Goal: Task Accomplishment & Management: Manage account settings

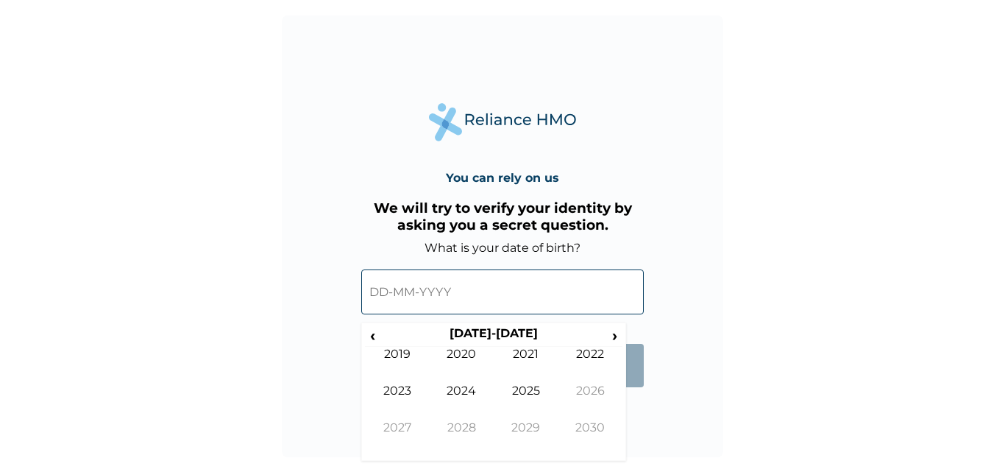
click at [455, 285] on input "text" at bounding box center [502, 291] width 283 height 45
click at [369, 336] on span "‹" at bounding box center [372, 335] width 15 height 18
click at [448, 388] on td "1994" at bounding box center [462, 401] width 65 height 37
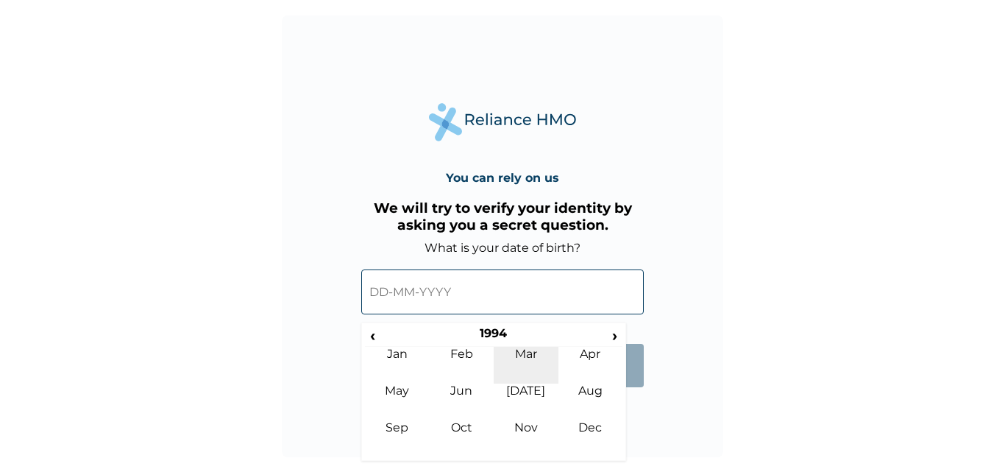
click at [522, 358] on td "Mar" at bounding box center [526, 365] width 65 height 37
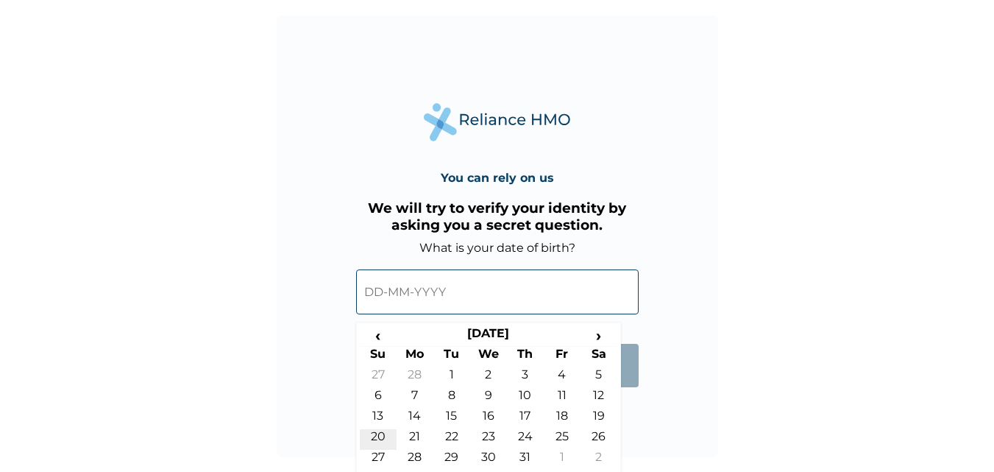
click at [377, 431] on td "20" at bounding box center [378, 439] width 37 height 21
type input "20-03-1994"
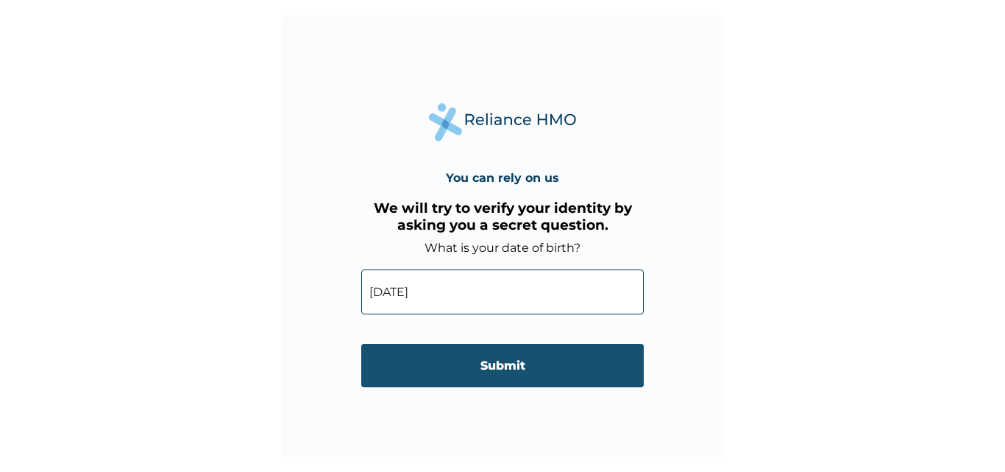
click at [471, 358] on input "Submit" at bounding box center [502, 365] width 283 height 43
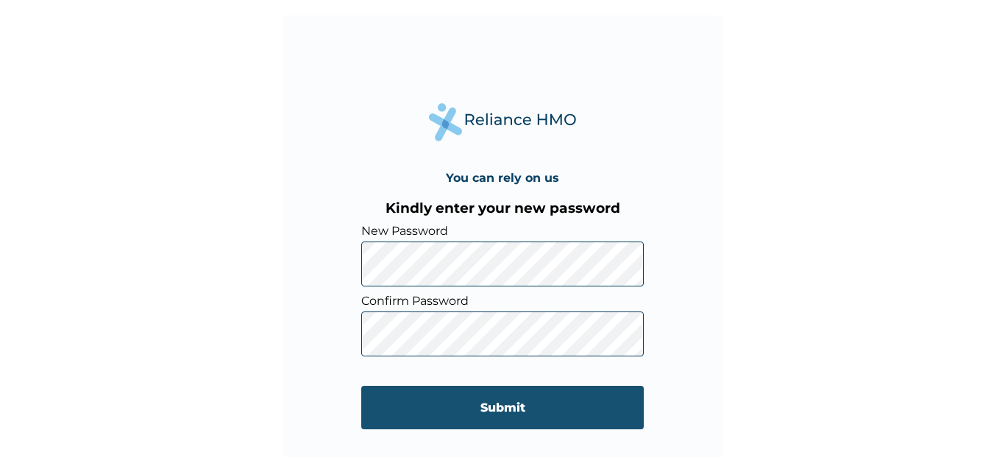
click at [397, 406] on input "Submit" at bounding box center [502, 407] width 283 height 43
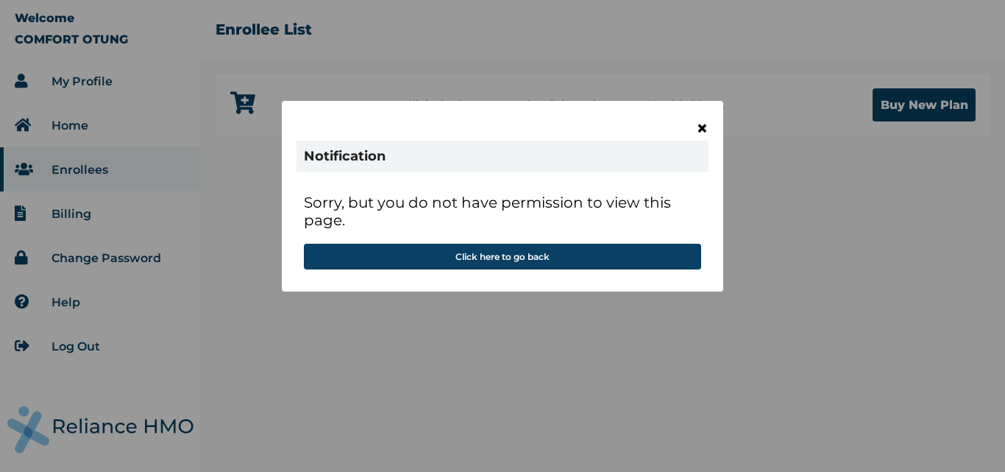
click at [703, 126] on span "×" at bounding box center [702, 128] width 13 height 25
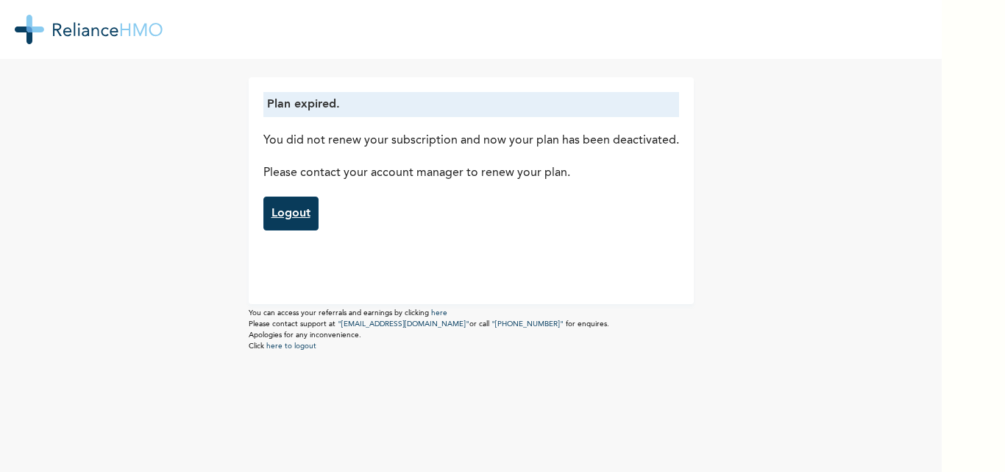
click at [288, 217] on link "Logout" at bounding box center [290, 213] width 55 height 34
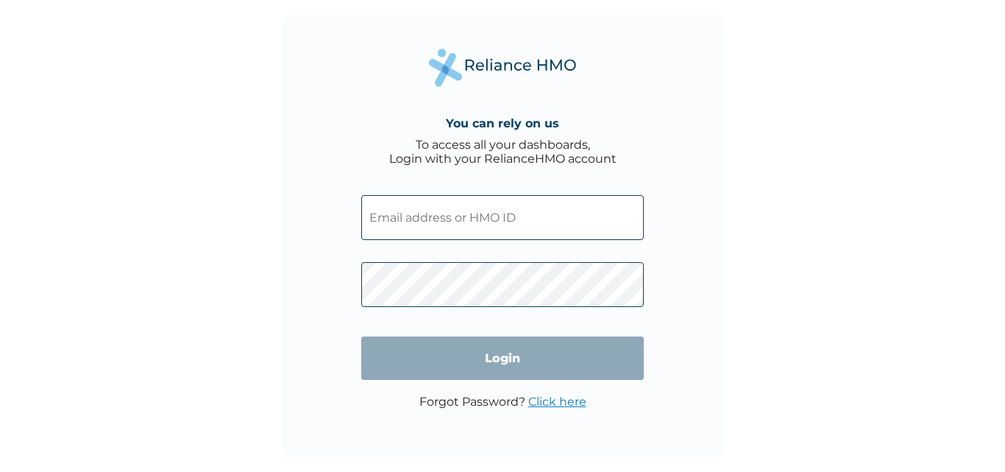
type input "BEP/10016/A"
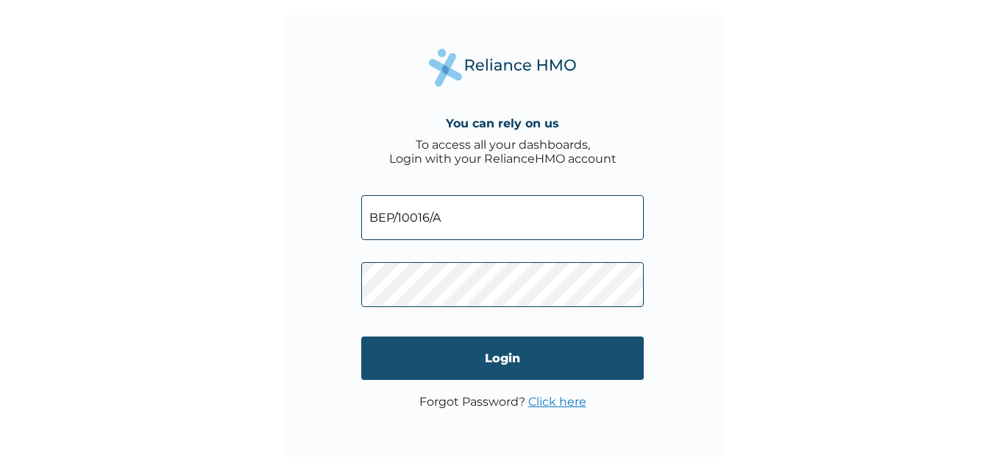
click at [433, 359] on input "Login" at bounding box center [502, 357] width 283 height 43
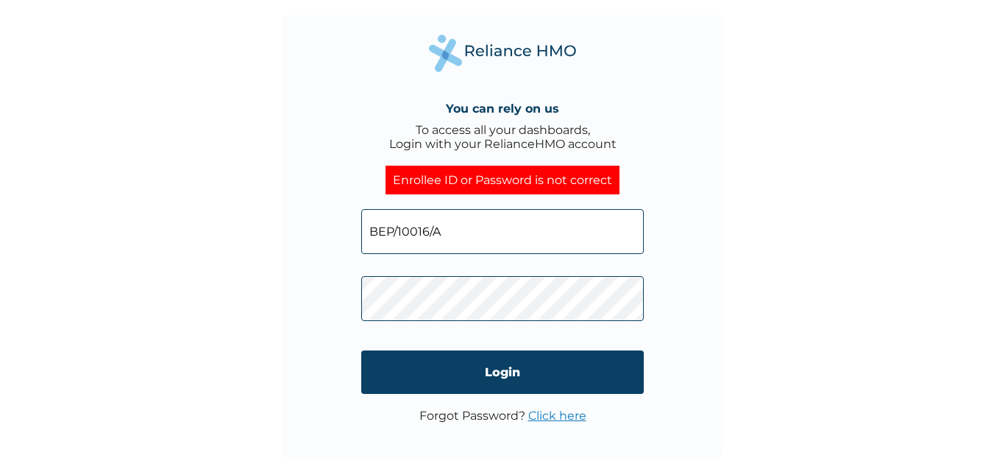
click at [498, 227] on input "BEP/10016/A" at bounding box center [502, 231] width 283 height 45
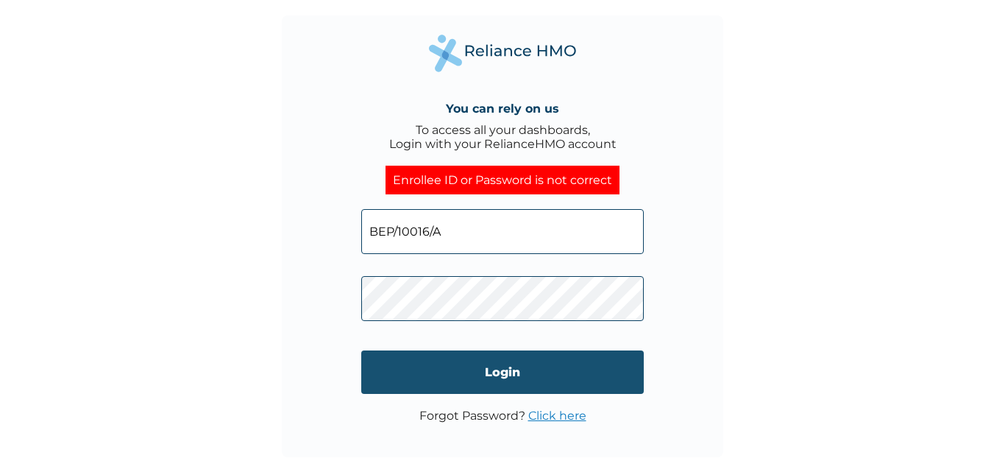
click at [460, 365] on input "Login" at bounding box center [502, 371] width 283 height 43
